Goal: Task Accomplishment & Management: Complete application form

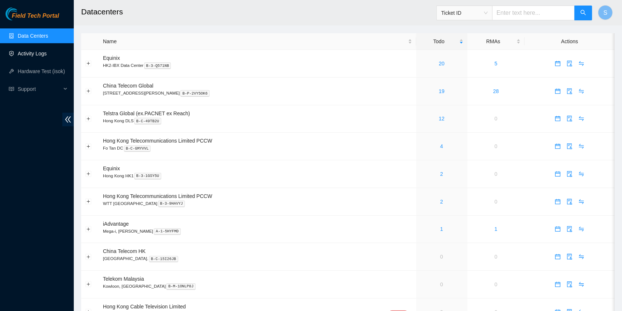
click at [42, 51] on link "Activity Logs" at bounding box center [32, 54] width 29 height 6
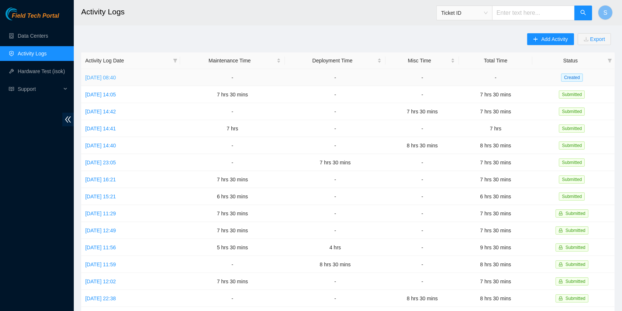
click at [116, 75] on link "Mon, 01 Sep 2025 08:40" at bounding box center [100, 78] width 31 height 6
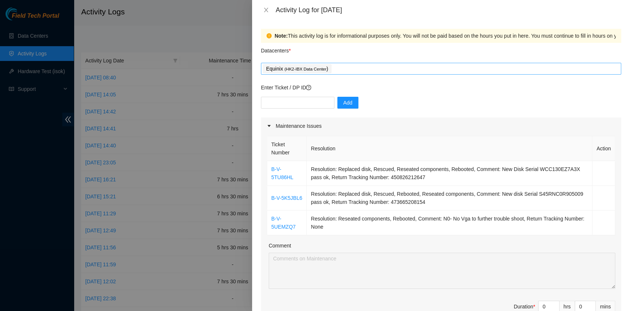
click at [366, 66] on div "Equinix ( HK2-IBX Data Center )" at bounding box center [441, 68] width 357 height 10
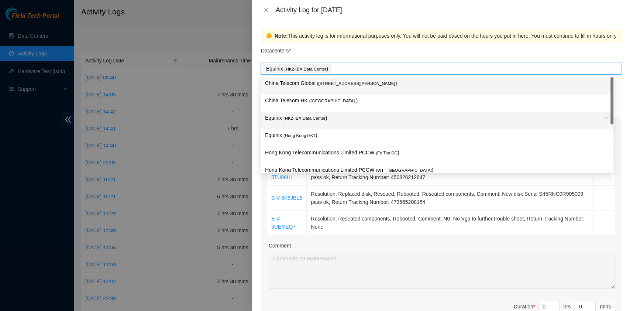
click at [355, 84] on span "( Room B11, 2/F, 18 Chun Yat Street, TKO , Hong Kong" at bounding box center [356, 83] width 78 height 4
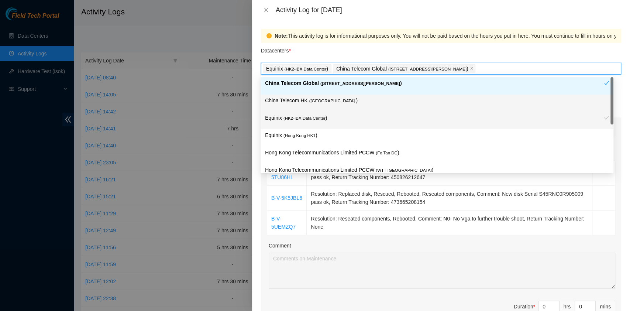
click at [341, 98] on p "China Telecom HK ( Hong Kong. )" at bounding box center [437, 100] width 344 height 8
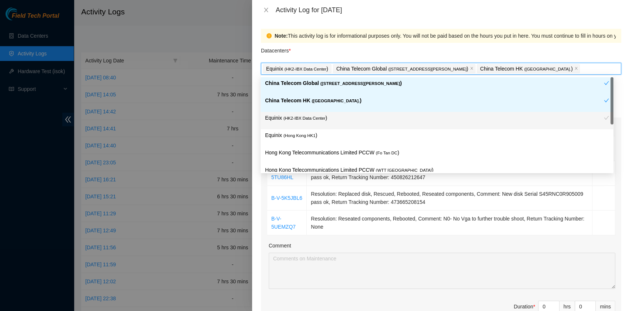
click at [324, 125] on div "Equinix ( HK2-IBX Data Center )" at bounding box center [434, 121] width 339 height 14
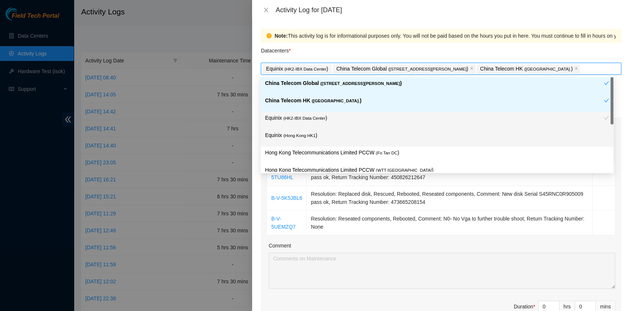
click at [319, 139] on p "Equinix ( Hong Kong HK1 )" at bounding box center [437, 135] width 344 height 8
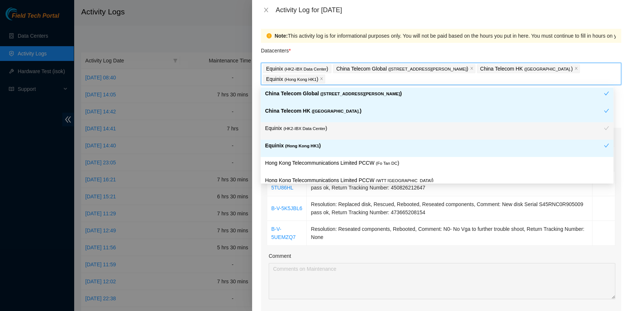
click at [341, 159] on p "Hong Kong Telecommunications Limited PCCW ( Fo Tan DC )" at bounding box center [437, 163] width 344 height 8
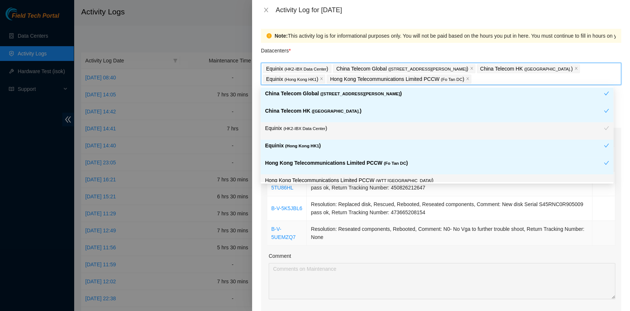
click at [569, 247] on div "Ticket Number Resolution Action B-V-5TU86HL Resolution: Replaced disk, Rescued,…" at bounding box center [441, 242] width 360 height 195
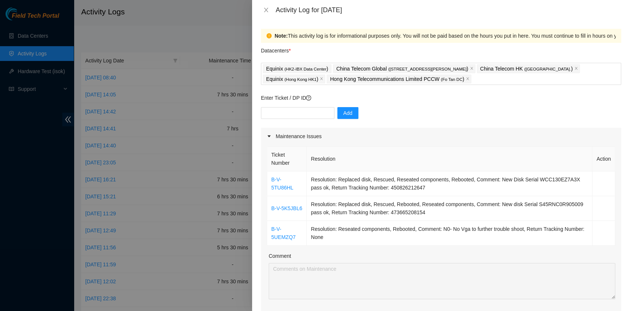
click at [281, 99] on p "Enter Ticket / DP ID" at bounding box center [441, 98] width 360 height 8
click at [282, 103] on div "Enter Ticket / DP ID Add" at bounding box center [441, 111] width 360 height 34
click at [282, 110] on input "text" at bounding box center [297, 113] width 73 height 12
paste input "B-V-5UGZSFE"
type input "B-V-5UGZSFE"
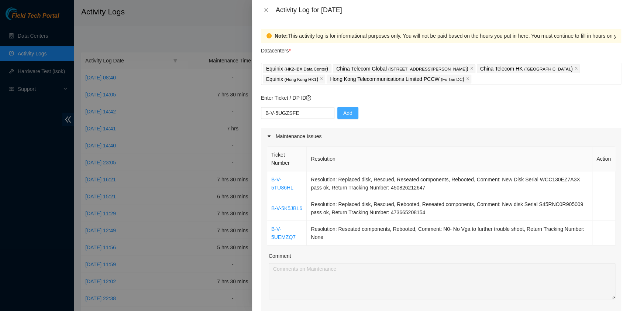
click at [345, 117] on button "Add" at bounding box center [347, 113] width 21 height 12
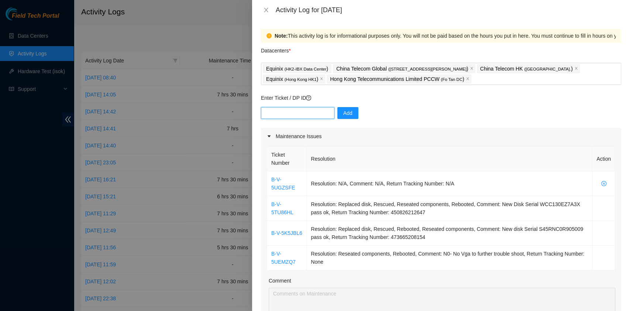
click at [285, 109] on input "text" at bounding box center [297, 113] width 73 height 12
paste input "B-V-5K5JBL6"
type input "B-V-5K5JBL6"
click at [343, 110] on span "Add" at bounding box center [347, 113] width 9 height 8
click at [286, 108] on input "text" at bounding box center [297, 113] width 73 height 12
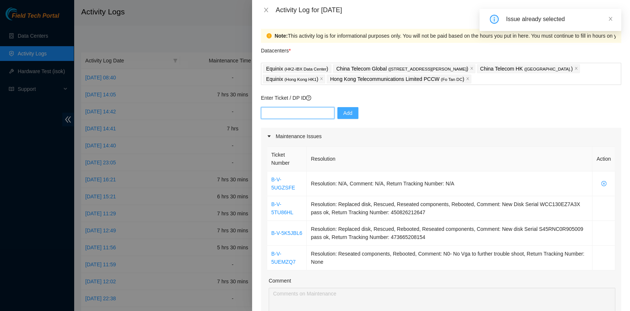
paste input "B-V-5U89YD0"
type input "B-V-5U89YD0"
click at [343, 115] on span "Add" at bounding box center [347, 113] width 9 height 8
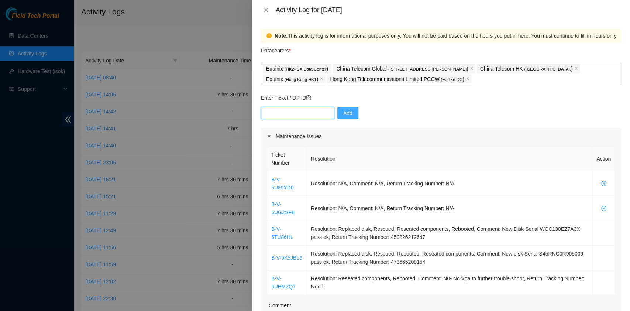
click at [287, 113] on input "text" at bounding box center [297, 113] width 73 height 12
paste input "B-V-5UEMZQ7"
type input "B-V-5UEMZQ7"
click at [337, 113] on button "Add" at bounding box center [347, 113] width 21 height 12
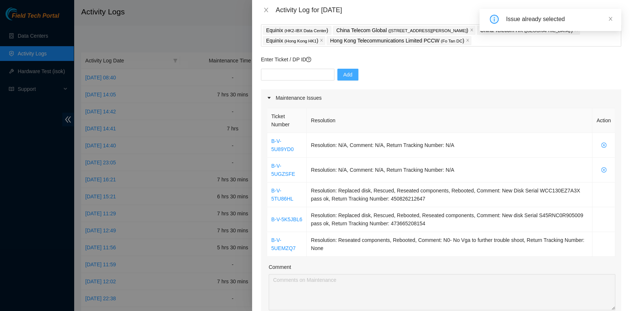
scroll to position [39, 0]
click at [287, 79] on input "text" at bounding box center [297, 74] width 73 height 12
paste input "B-V-5T02X39"
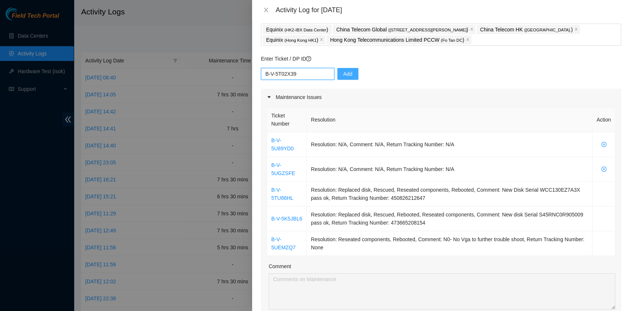
type input "B-V-5T02X39"
click at [337, 75] on button "Add" at bounding box center [347, 74] width 21 height 12
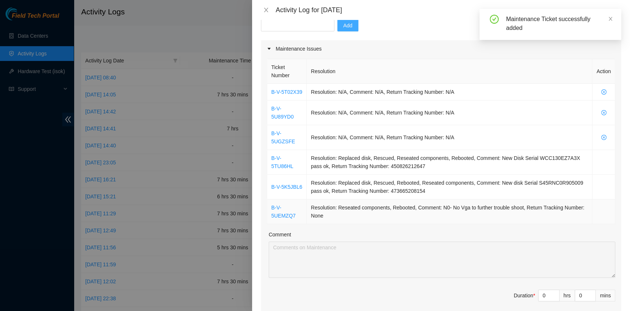
scroll to position [88, 0]
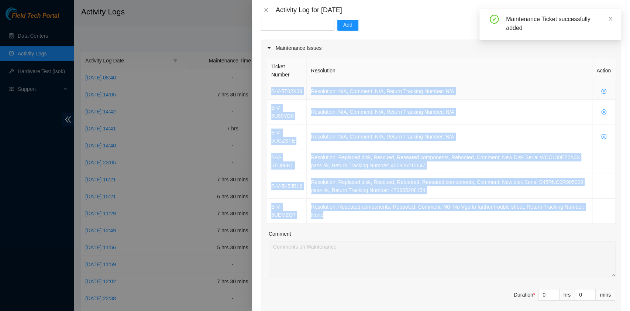
drag, startPoint x: 363, startPoint y: 206, endPoint x: 268, endPoint y: 86, distance: 153.0
click at [268, 86] on tbody "B-V-5T02X39 Resolution: N/A, Comment: N/A, Return Tracking Number: N/A B-V-5U89…" at bounding box center [441, 153] width 348 height 140
copy tbody "B-V-5T02X39 Resolution: N/A, Comment: N/A, Return Tracking Number: N/A B-V-5U89…"
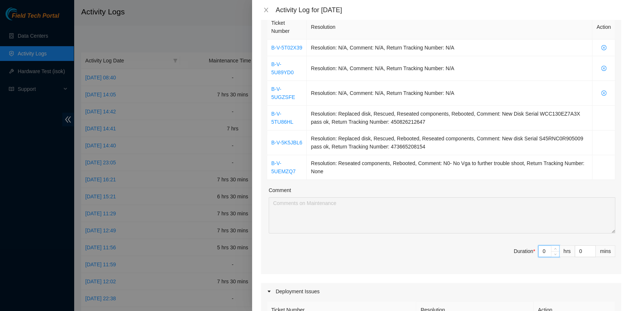
drag, startPoint x: 541, startPoint y: 251, endPoint x: 505, endPoint y: 247, distance: 37.1
click at [505, 247] on span "Duration * 0 hrs 0 mins" at bounding box center [441, 255] width 348 height 21
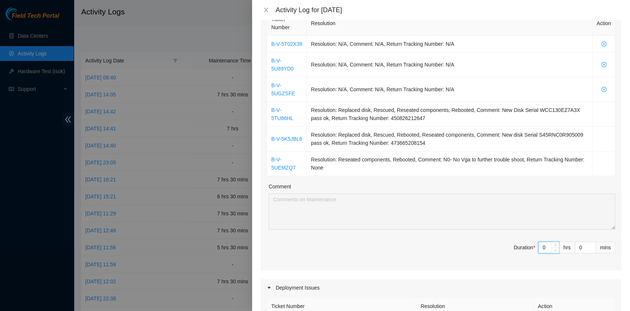
type input "9"
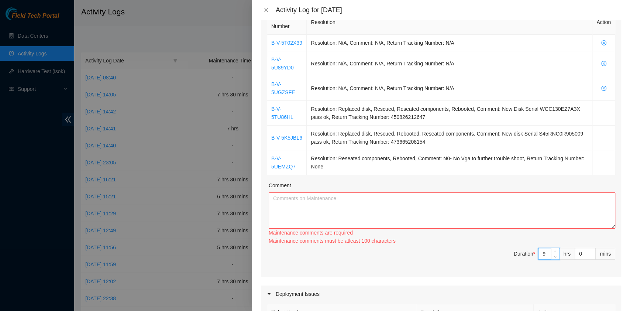
scroll to position [137, 0]
type input "9"
click at [467, 228] on div "Maintenance comments are required" at bounding box center [442, 232] width 347 height 8
click at [469, 203] on textarea "Comment" at bounding box center [442, 210] width 347 height 36
paste textarea "B-V-5T02X39 Resolution: N/A, Comment: N/A, Return Tracking Number: N/A B-V-5U89…"
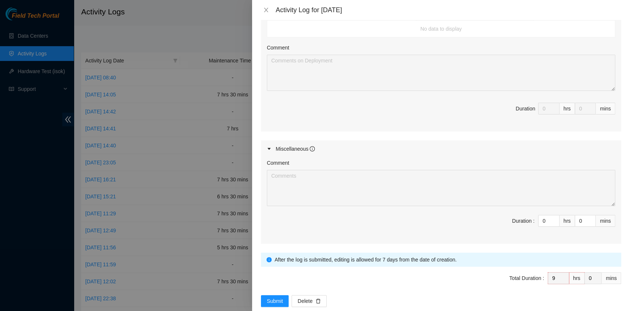
scroll to position [434, 0]
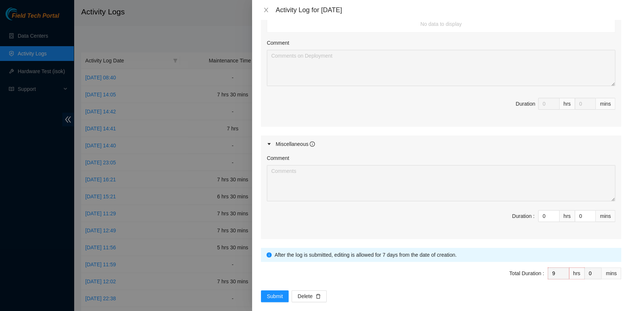
type textarea "B-V-5T02X39 Resolution: N/A, Comment: N/A, Return Tracking Number: N/A B-V-5U89…"
click at [284, 278] on span "Total Duration : 9 hrs 0 mins" at bounding box center [441, 277] width 360 height 21
click at [281, 292] on span "Submit" at bounding box center [275, 296] width 16 height 8
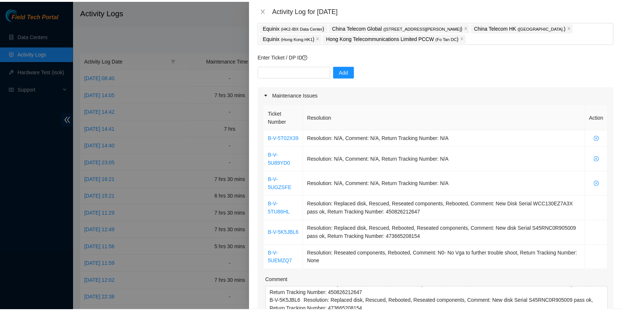
scroll to position [42, 0]
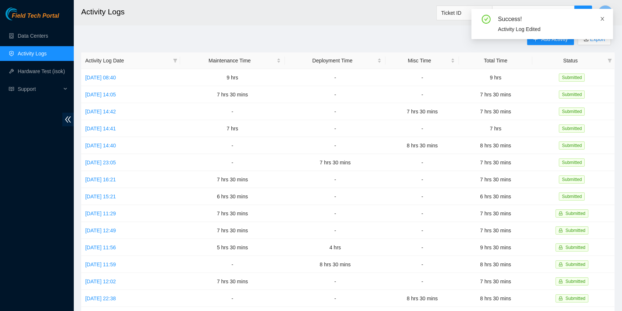
click at [604, 21] on icon "close" at bounding box center [602, 18] width 5 height 5
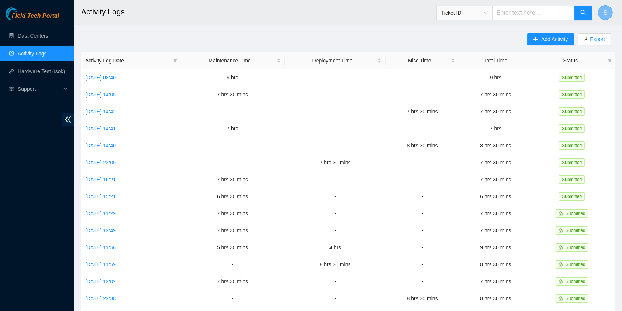
click at [608, 10] on button "S" at bounding box center [605, 12] width 15 height 15
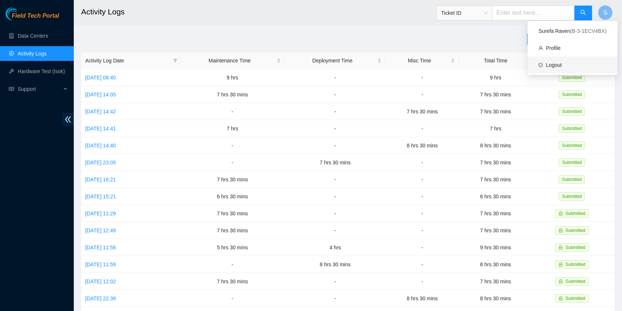
click at [562, 63] on link "Logout" at bounding box center [554, 65] width 16 height 6
